Goal: Transaction & Acquisition: Purchase product/service

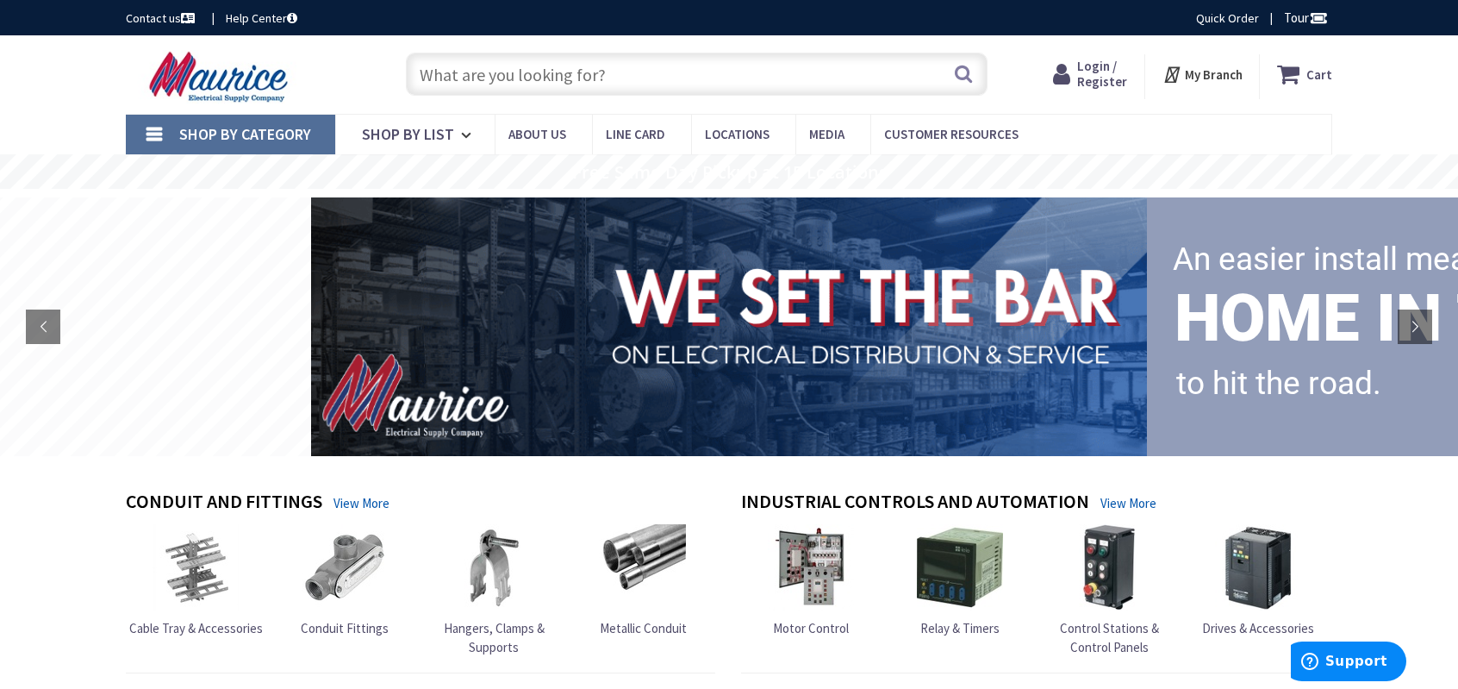
click at [1095, 82] on span "Login / Register" at bounding box center [1102, 74] width 50 height 32
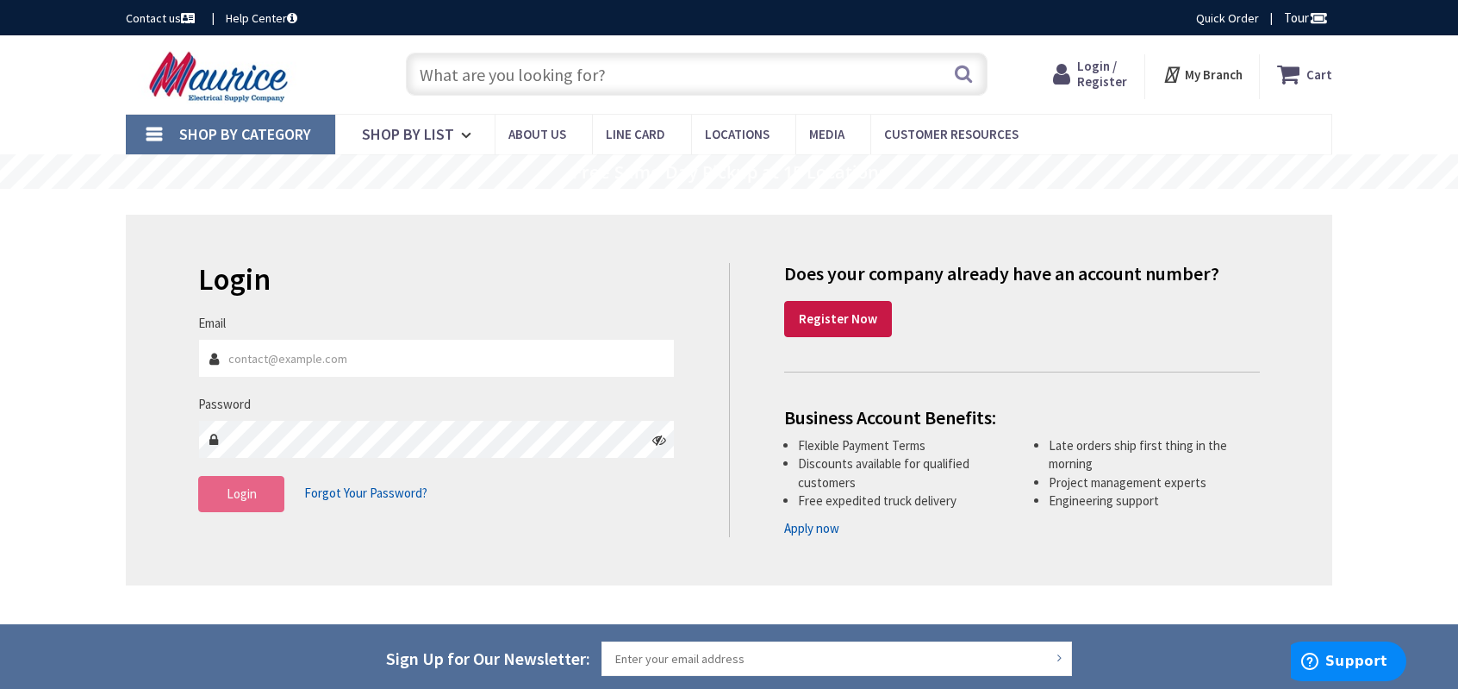
type input "[PERSON_NAME][EMAIL_ADDRESS][DOMAIN_NAME]"
click at [248, 502] on button "Login" at bounding box center [241, 494] width 86 height 36
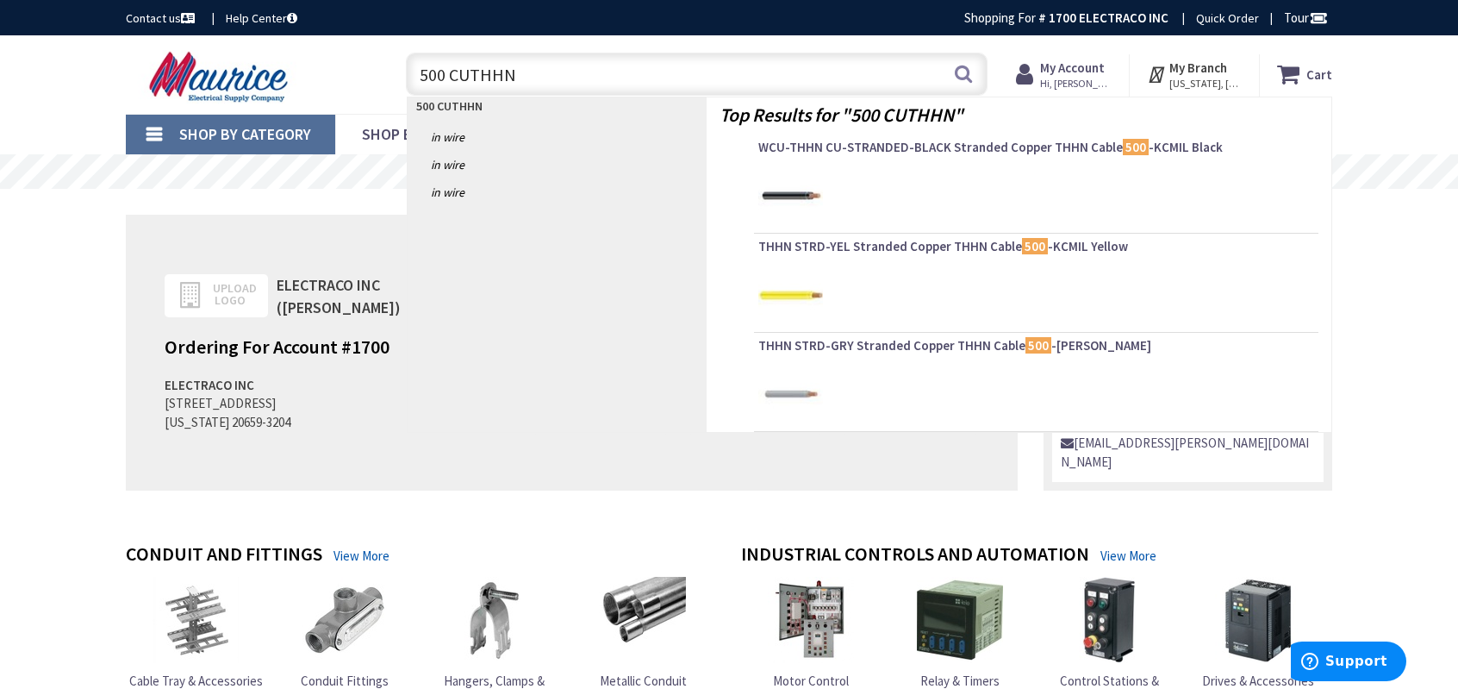
type input "500 CU THHN"
